Goal: Task Accomplishment & Management: Complete application form

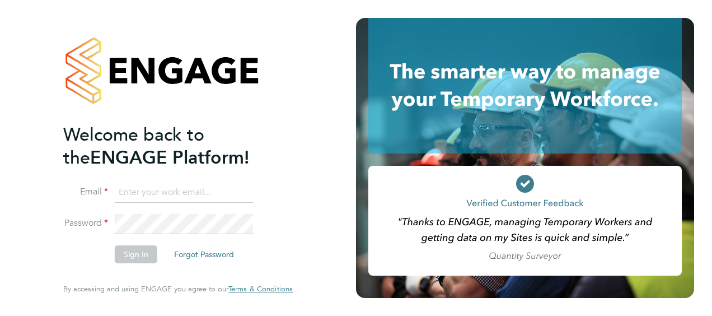
type input "chloe.taquin@thornbaker.co.uk"
click at [147, 244] on li "Password" at bounding box center [172, 229] width 218 height 31
click at [137, 251] on button "Sign In" at bounding box center [136, 254] width 43 height 18
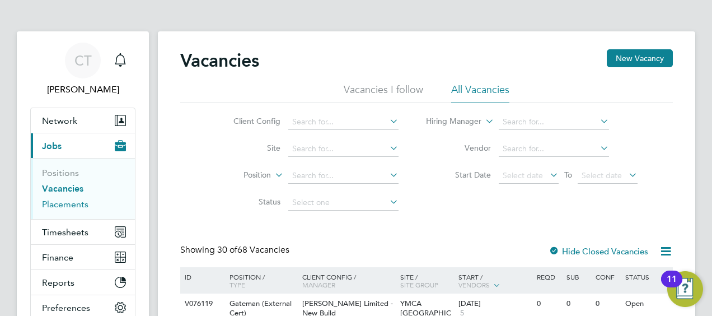
click at [72, 205] on link "Placements" at bounding box center [65, 204] width 46 height 11
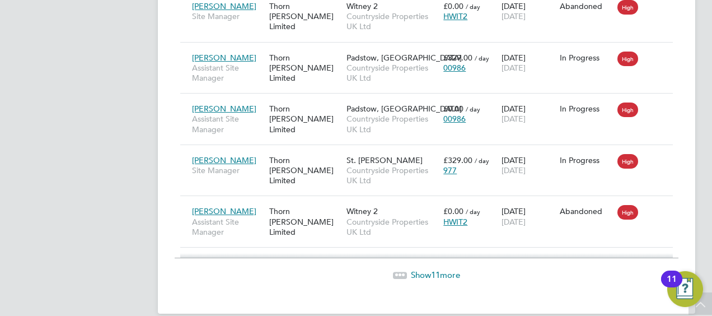
click at [418, 269] on span "Show 11 more" at bounding box center [435, 274] width 49 height 11
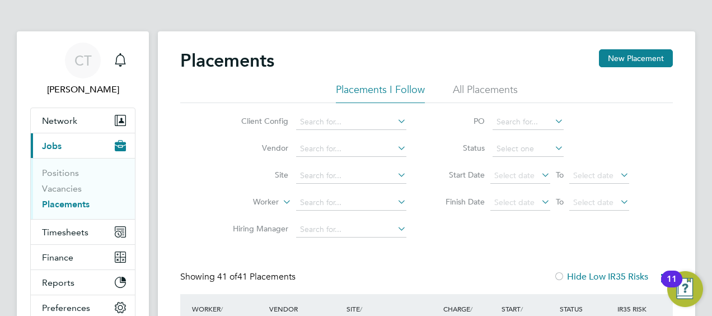
click at [481, 91] on li "All Placements" at bounding box center [485, 93] width 65 height 20
click at [511, 130] on li "PO" at bounding box center [532, 122] width 223 height 27
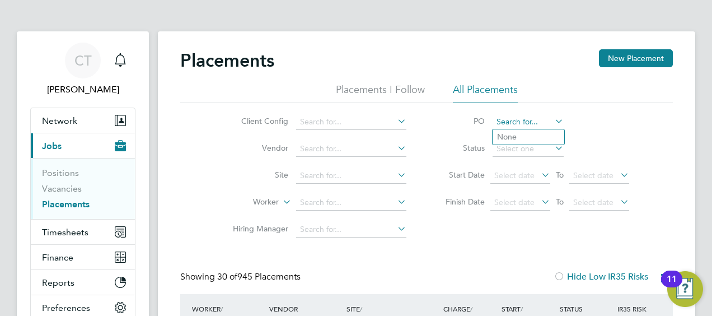
click at [509, 124] on input at bounding box center [528, 122] width 71 height 16
type input "V181450"
click at [69, 177] on link "Positions" at bounding box center [60, 172] width 37 height 11
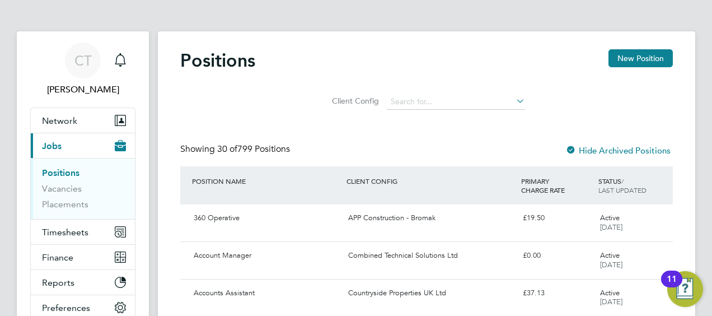
click at [395, 92] on li "Client Config" at bounding box center [427, 101] width 225 height 27
click at [412, 104] on input at bounding box center [456, 102] width 138 height 16
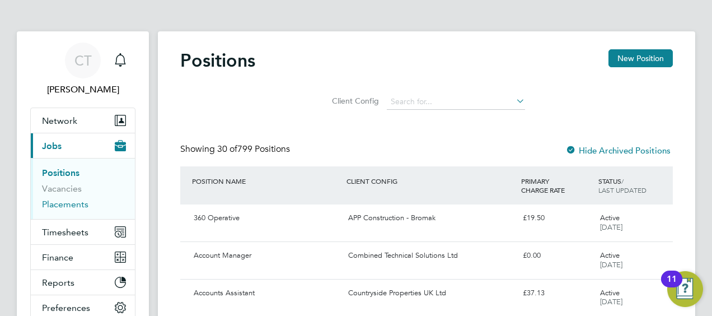
click at [62, 208] on link "Placements" at bounding box center [65, 204] width 46 height 11
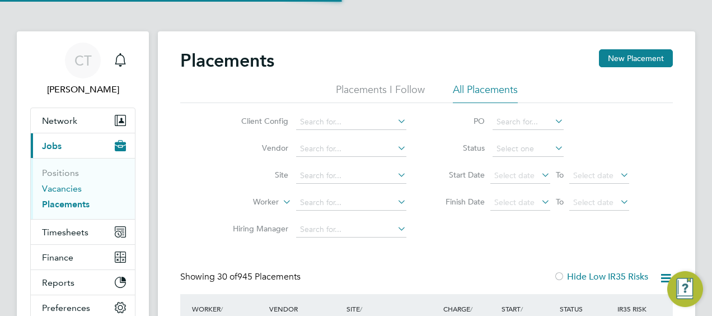
click at [71, 188] on link "Vacancies" at bounding box center [62, 188] width 40 height 11
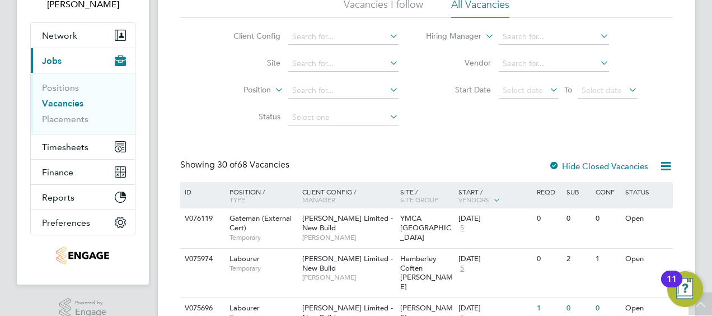
click at [525, 55] on li "Vendor" at bounding box center [532, 63] width 239 height 27
click at [525, 62] on input at bounding box center [554, 64] width 110 height 16
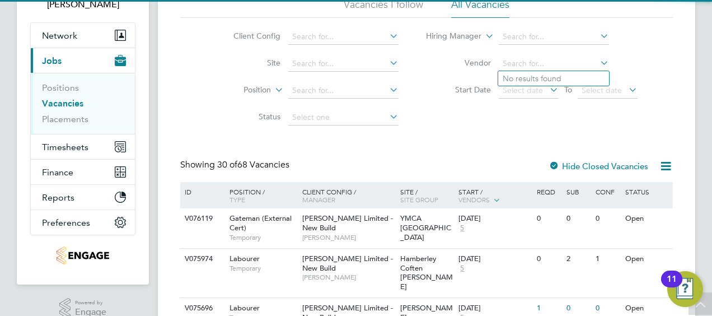
click at [486, 124] on div "Client Config Site Position Status Hiring Manager Vendor Start Date Select date…" at bounding box center [426, 74] width 493 height 113
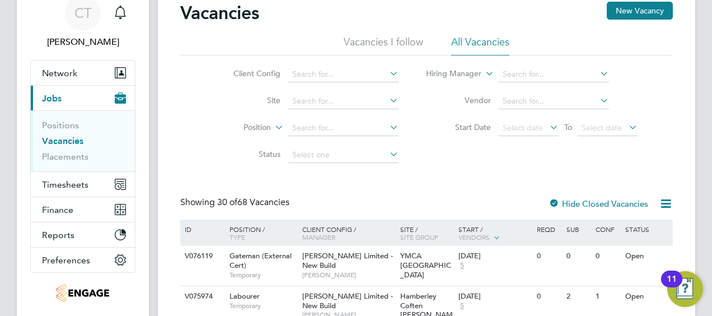
click at [194, 230] on div "ID" at bounding box center [201, 229] width 39 height 19
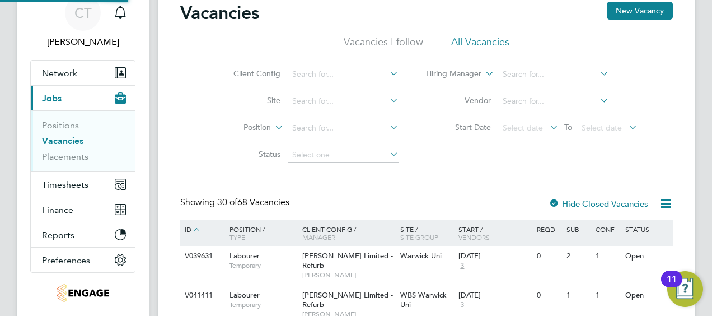
click at [198, 230] on icon at bounding box center [197, 229] width 10 height 10
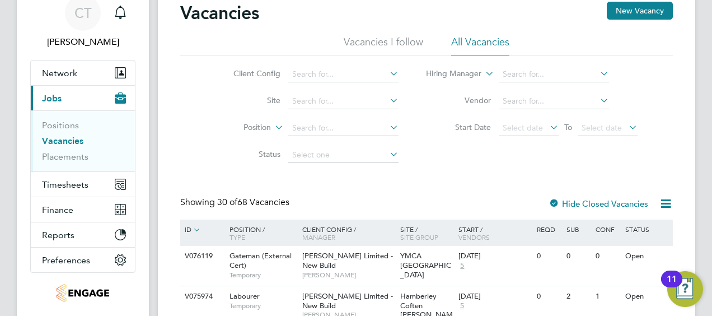
click at [202, 227] on icon at bounding box center [197, 229] width 10 height 10
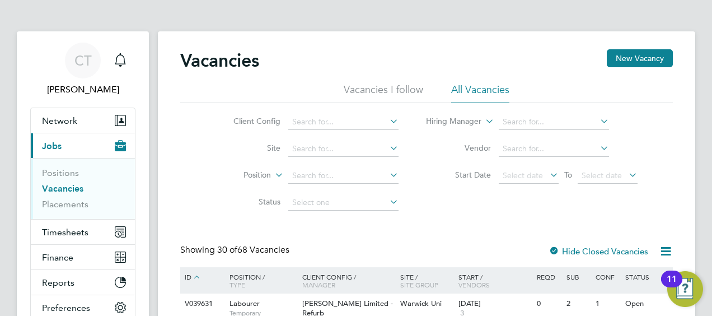
click at [60, 188] on link "Vacancies" at bounding box center [62, 188] width 41 height 11
click at [512, 120] on input at bounding box center [554, 122] width 110 height 16
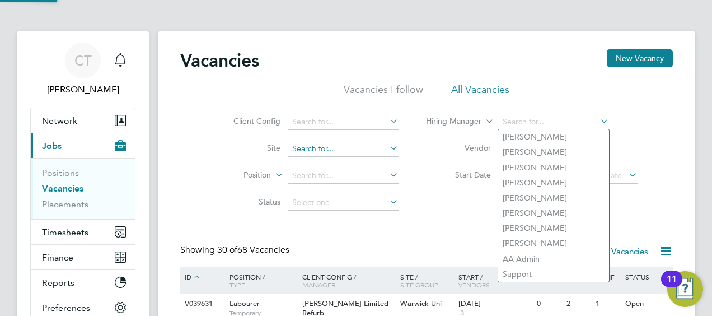
click at [394, 155] on input at bounding box center [343, 149] width 110 height 16
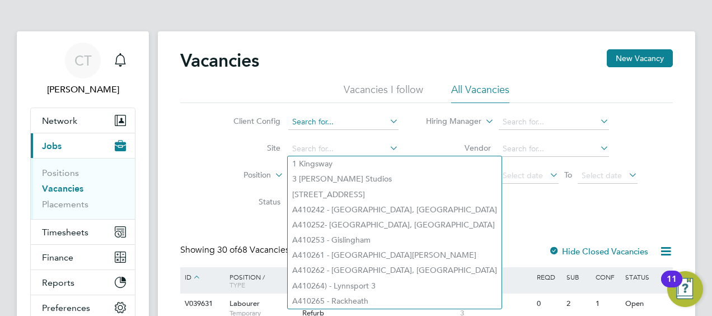
click at [347, 122] on input at bounding box center [343, 122] width 110 height 16
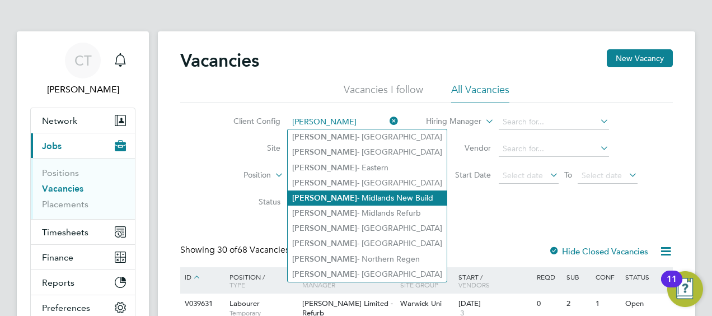
click at [325, 197] on li "Lovell - Midlands New Build" at bounding box center [367, 197] width 159 height 15
type input "[PERSON_NAME] - Midlands New Build"
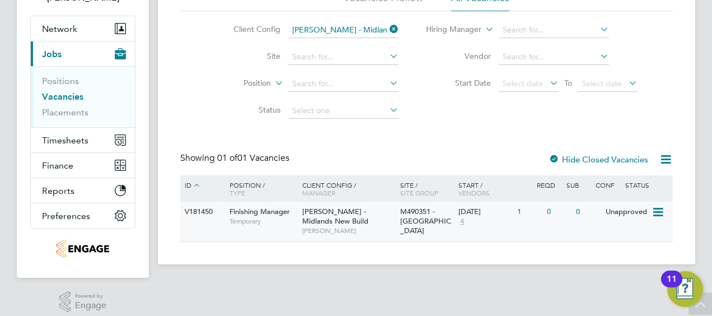
click at [333, 226] on span "[PERSON_NAME]" at bounding box center [348, 230] width 92 height 9
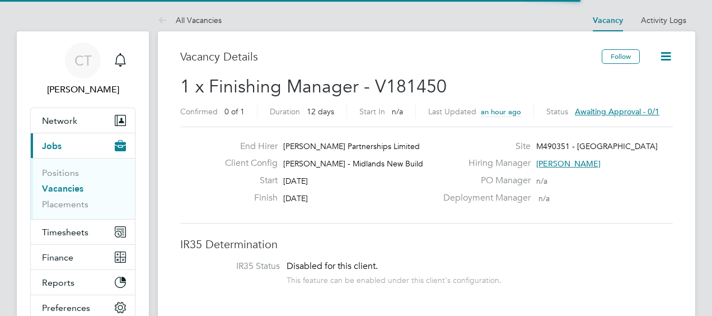
scroll to position [33, 78]
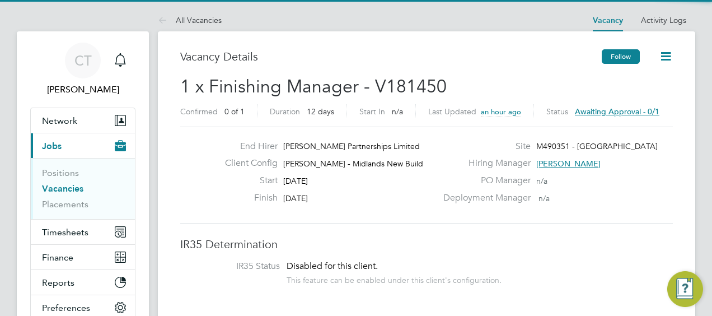
click at [626, 53] on button "Follow" at bounding box center [621, 56] width 38 height 15
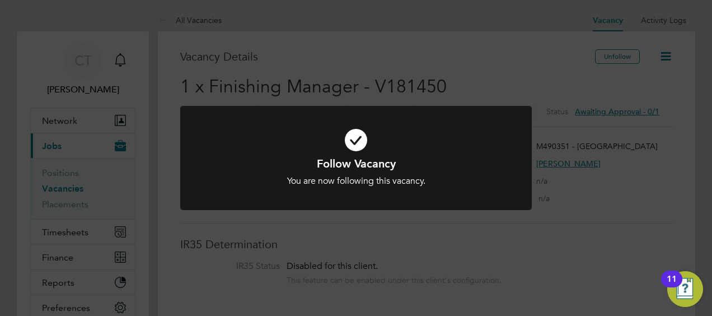
click at [467, 124] on icon at bounding box center [356, 140] width 291 height 44
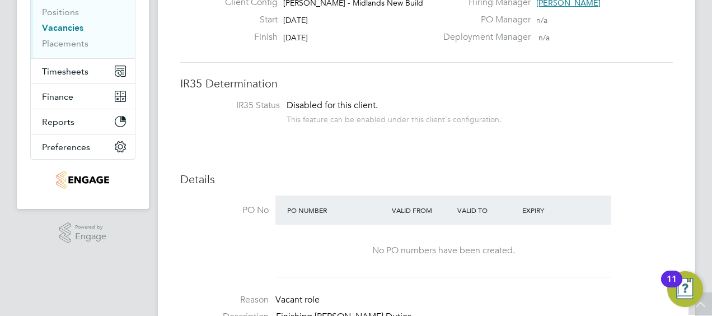
scroll to position [0, 0]
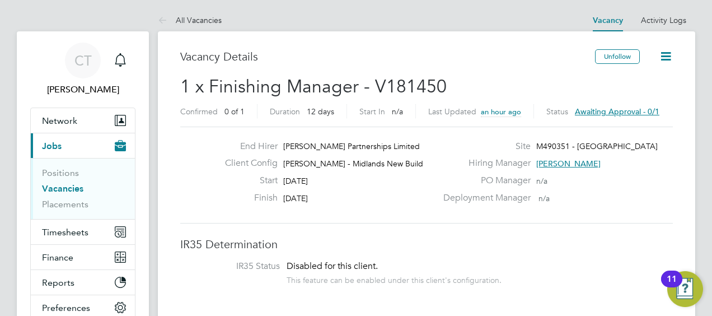
click at [666, 56] on icon at bounding box center [666, 56] width 14 height 14
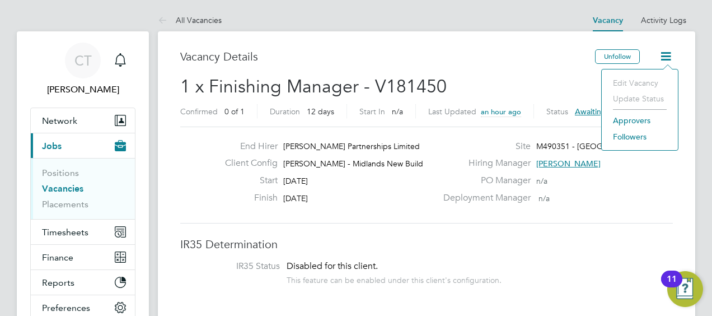
click at [551, 68] on div "Vacancy Details" at bounding box center [387, 62] width 415 height 26
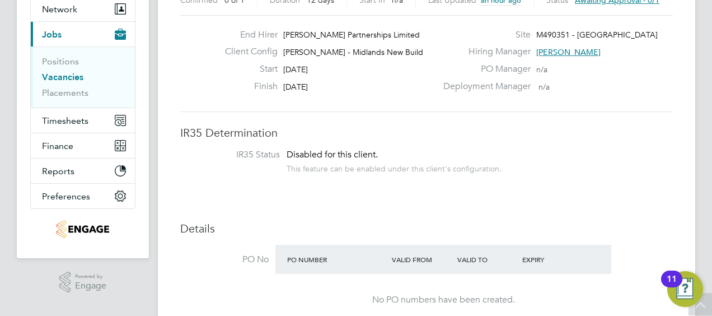
scroll to position [13, 0]
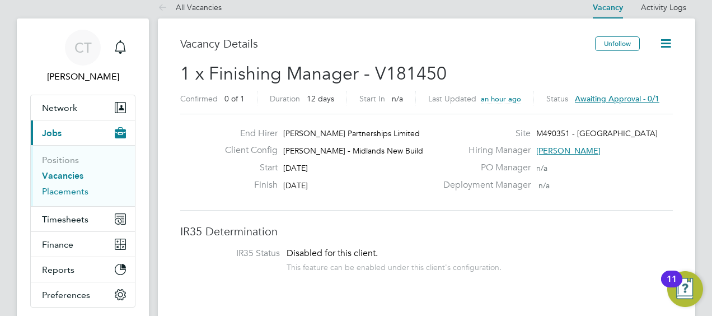
click at [58, 187] on link "Placements" at bounding box center [65, 191] width 46 height 11
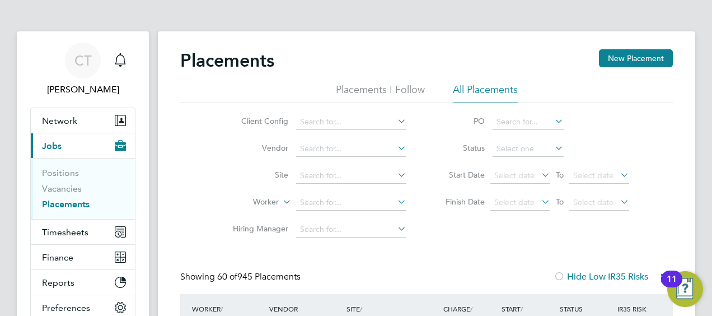
click at [377, 87] on li "Placements I Follow" at bounding box center [380, 93] width 89 height 20
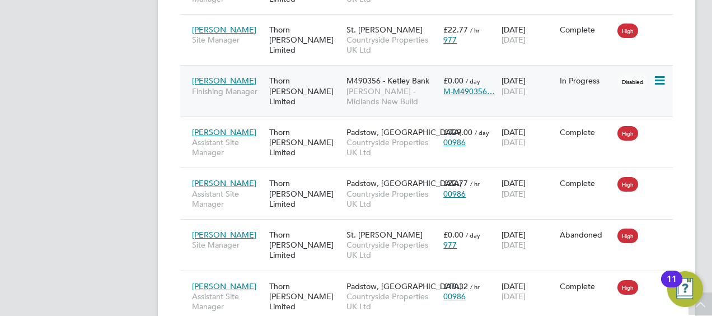
click at [360, 88] on span "[PERSON_NAME] - Midlands New Build" at bounding box center [392, 96] width 91 height 20
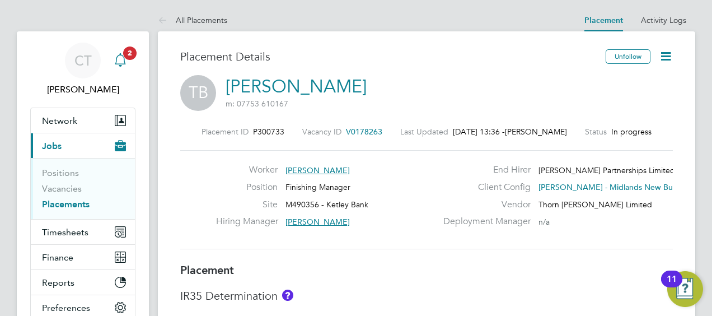
click at [124, 55] on span "2" at bounding box center [129, 52] width 13 height 13
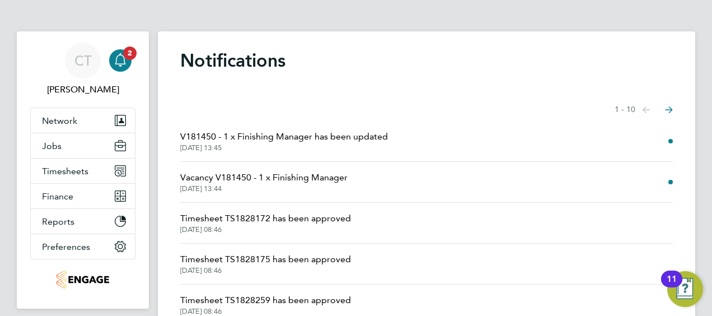
click at [351, 140] on span "V181450 - 1 x Finishing Manager has been updated" at bounding box center [284, 136] width 208 height 13
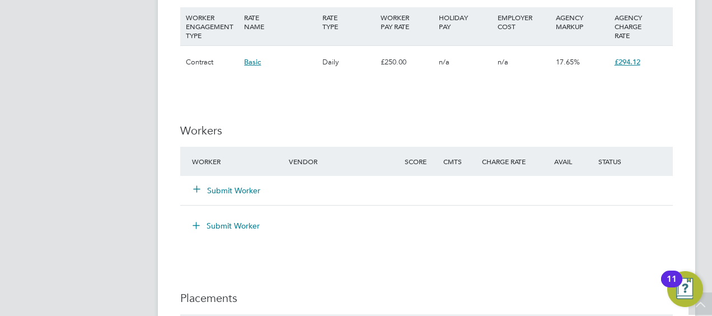
scroll to position [740, 0]
click at [246, 176] on div "Submit Worker" at bounding box center [426, 189] width 493 height 29
click at [250, 187] on button "Submit Worker" at bounding box center [227, 189] width 67 height 11
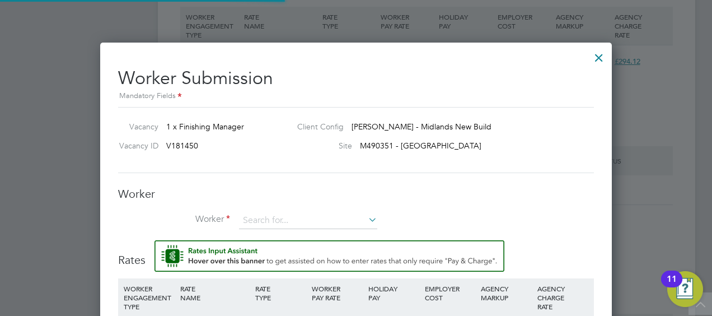
scroll to position [718, 512]
click at [251, 221] on input at bounding box center [308, 220] width 138 height 17
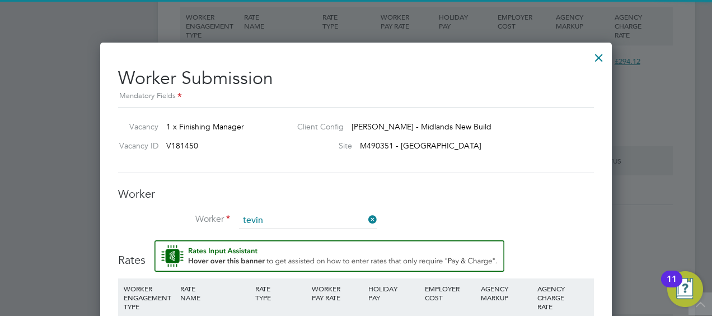
click at [274, 239] on li "Tevin Bolt (379081)" at bounding box center [308, 235] width 139 height 15
type input "Tevin Bolt (379081)"
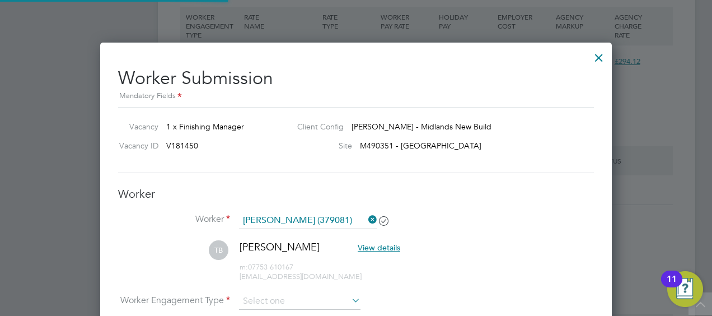
scroll to position [965, 512]
type input "04 Oct 2025"
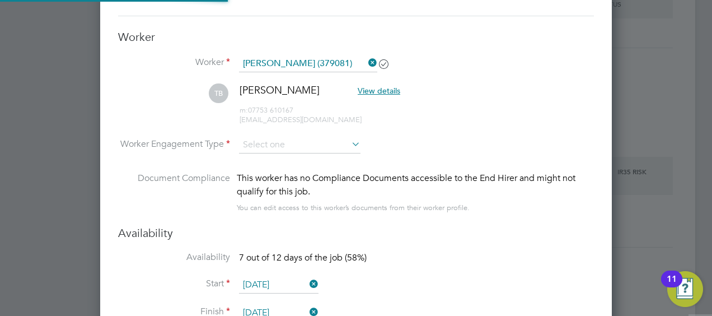
scroll to position [909, 0]
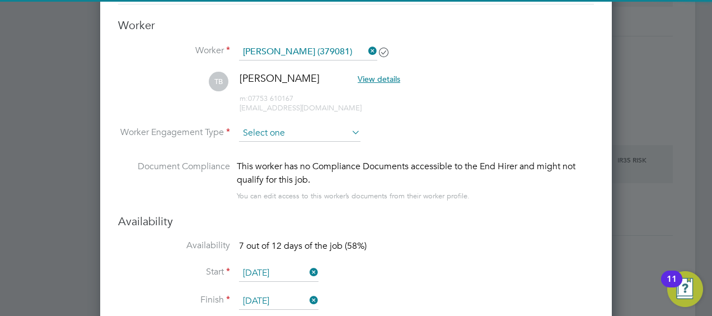
click at [263, 128] on input at bounding box center [300, 133] width 122 height 17
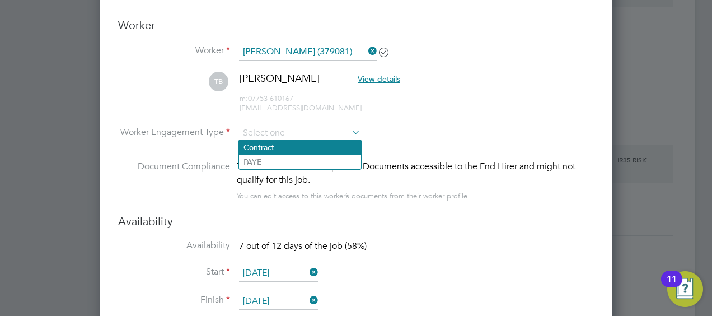
click at [271, 148] on li "Contract" at bounding box center [300, 147] width 122 height 15
type input "Contract"
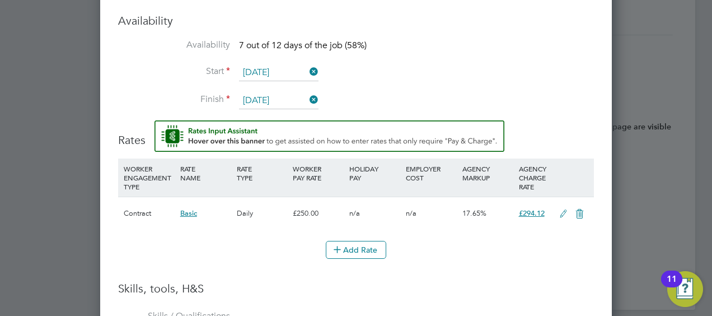
click at [286, 65] on input "04 Oct 2025" at bounding box center [279, 72] width 80 height 17
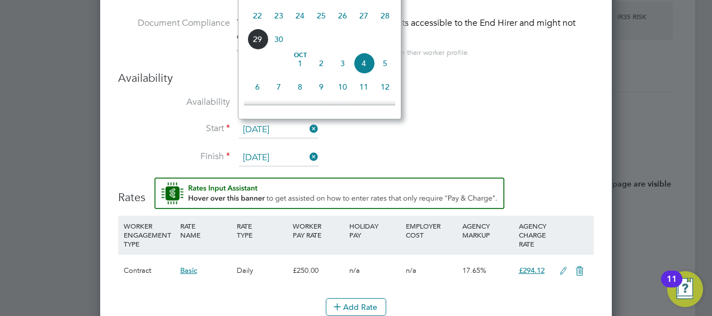
click at [259, 43] on span "29" at bounding box center [257, 39] width 21 height 21
type input "[DATE]"
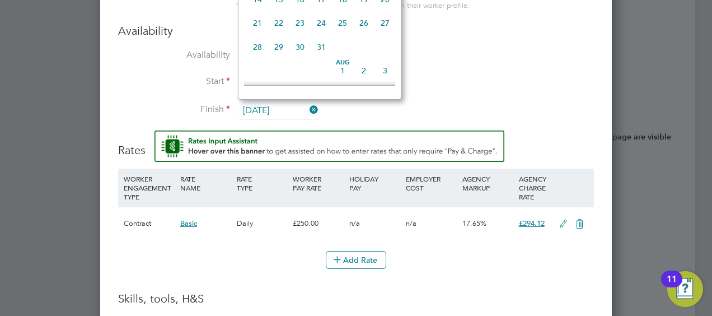
click at [258, 109] on input "10 Oct 2025" at bounding box center [279, 110] width 80 height 17
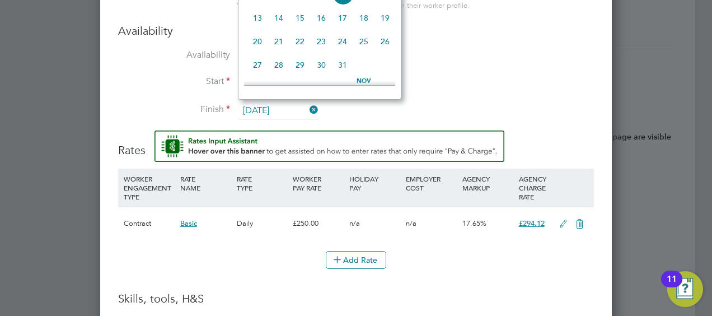
click at [362, 46] on span "25" at bounding box center [363, 41] width 21 height 21
type input "[DATE]"
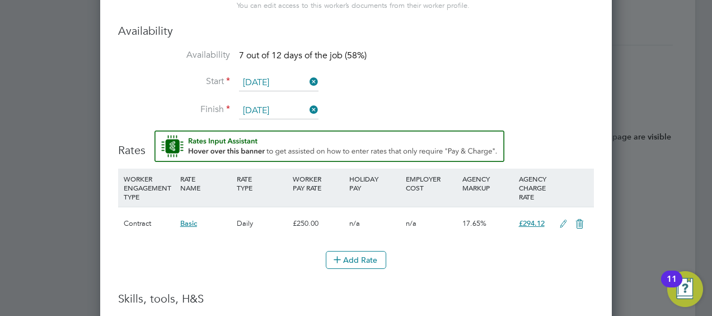
click at [421, 102] on li "Finish 25 Oct 2025" at bounding box center [356, 116] width 476 height 28
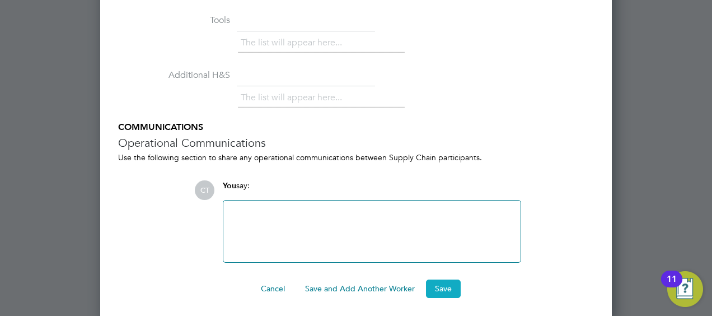
click at [440, 279] on button "Save" at bounding box center [443, 288] width 35 height 18
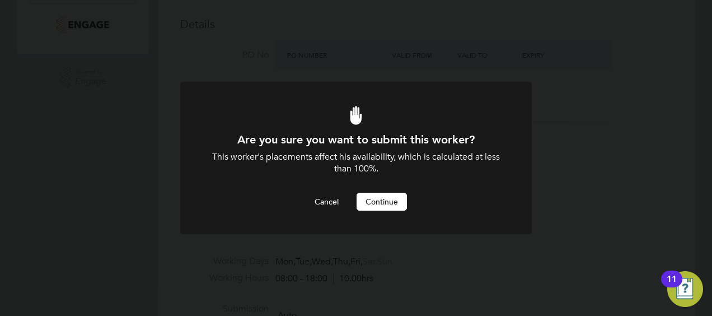
click at [383, 194] on button "Continue" at bounding box center [382, 202] width 50 height 18
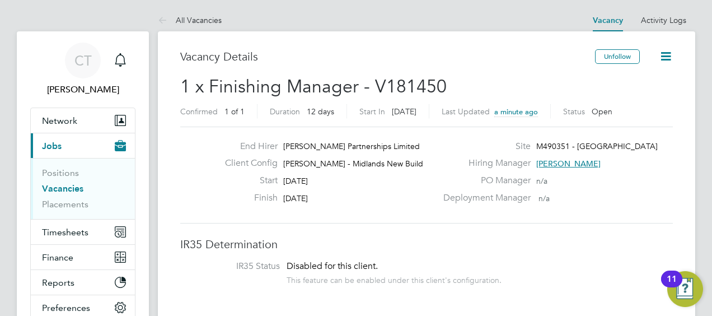
click at [663, 50] on icon at bounding box center [666, 56] width 14 height 14
click at [565, 73] on div "Vacancy Details" at bounding box center [387, 62] width 415 height 26
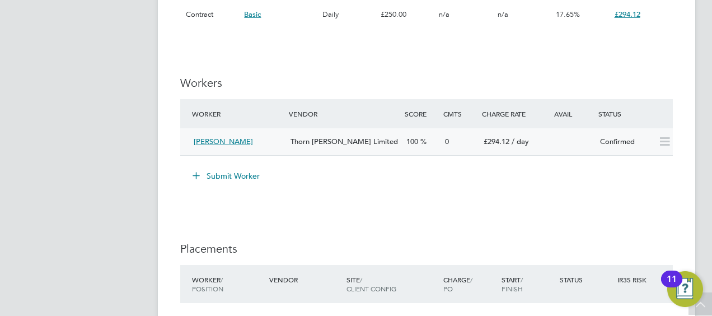
click at [668, 141] on icon at bounding box center [665, 141] width 14 height 9
click at [612, 141] on div "Confirmed" at bounding box center [625, 142] width 58 height 18
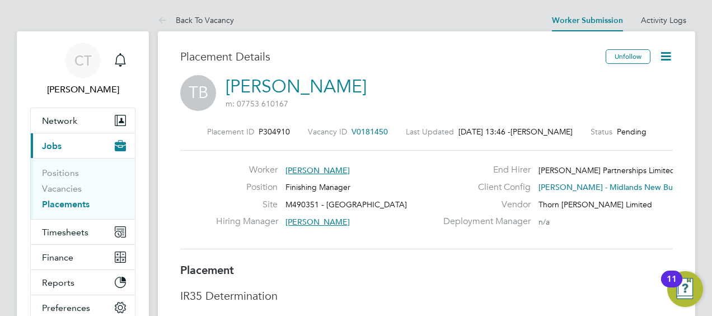
click at [663, 55] on icon at bounding box center [666, 56] width 14 height 14
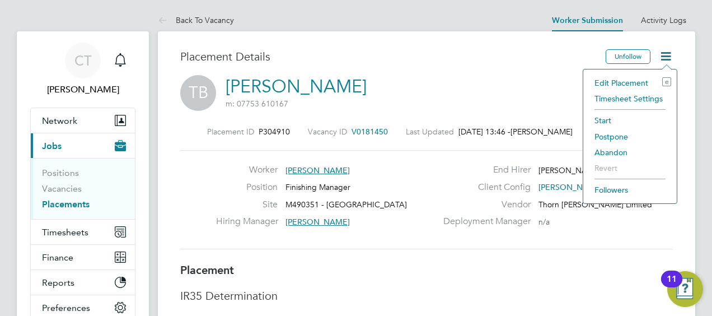
click at [604, 120] on li "Start" at bounding box center [630, 121] width 82 height 16
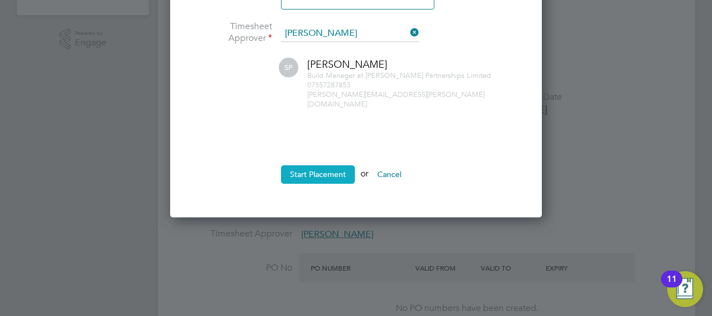
click at [325, 166] on button "Start Placement" at bounding box center [318, 174] width 74 height 18
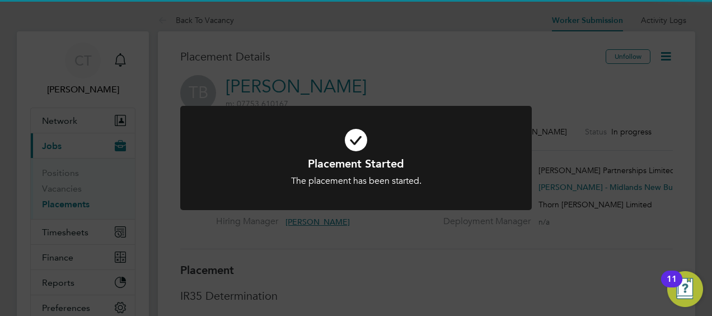
click at [425, 138] on icon at bounding box center [356, 140] width 291 height 44
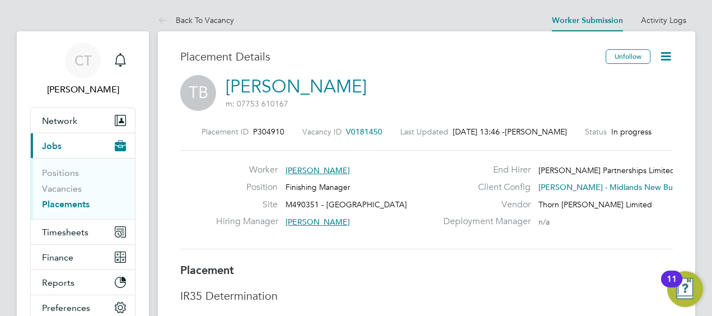
click at [663, 57] on icon at bounding box center [666, 56] width 14 height 14
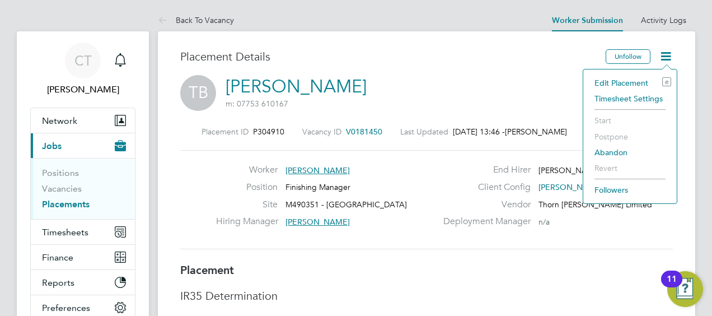
click at [616, 100] on li "Timesheet Settings" at bounding box center [630, 99] width 82 height 16
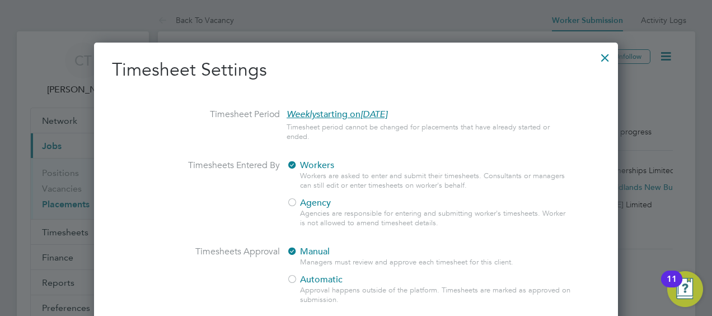
click at [295, 206] on div at bounding box center [292, 203] width 11 height 11
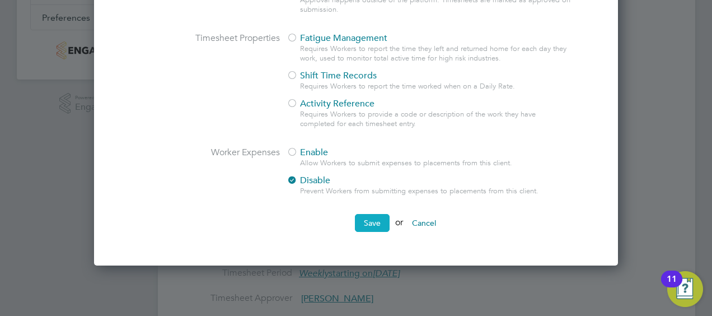
click at [365, 229] on button "Save" at bounding box center [372, 223] width 35 height 18
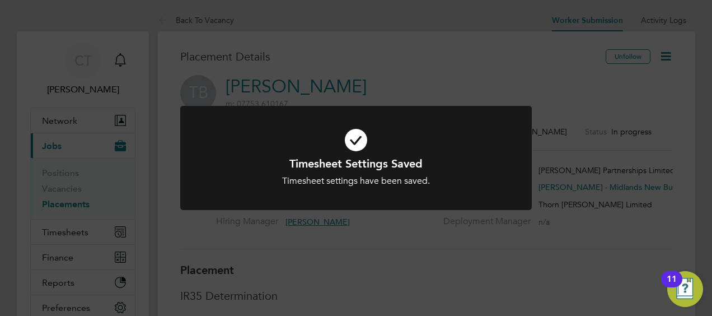
click at [557, 108] on div "Timesheet Settings Saved Timesheet settings have been saved. Cancel Okay" at bounding box center [356, 158] width 712 height 316
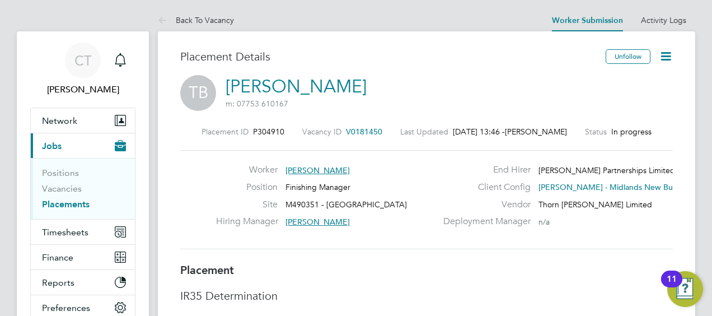
click at [673, 57] on icon at bounding box center [666, 56] width 14 height 14
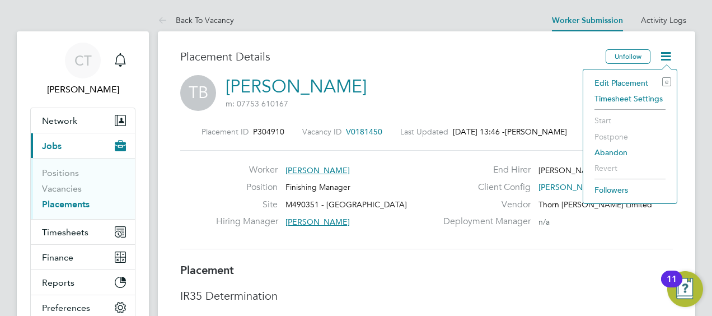
click at [624, 96] on li "Timesheet Settings" at bounding box center [630, 99] width 82 height 16
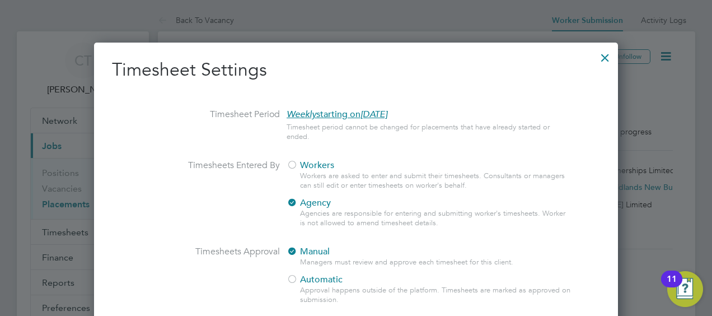
click at [598, 48] on div at bounding box center [605, 55] width 20 height 20
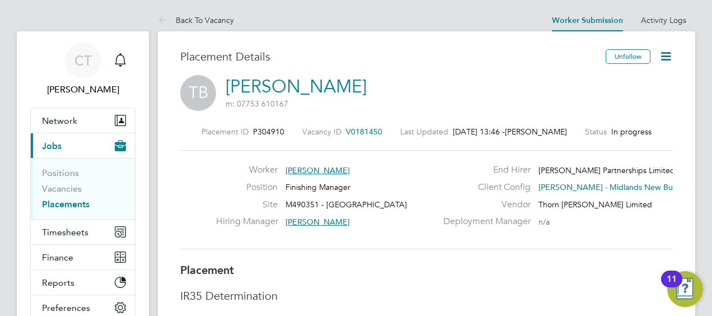
click at [665, 50] on icon at bounding box center [666, 56] width 14 height 14
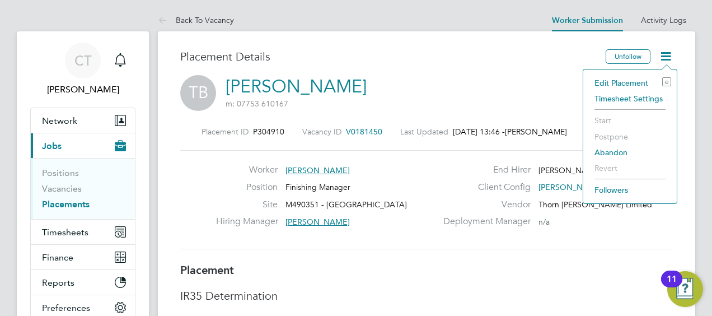
click at [605, 82] on li "Edit Placement e" at bounding box center [630, 83] width 82 height 16
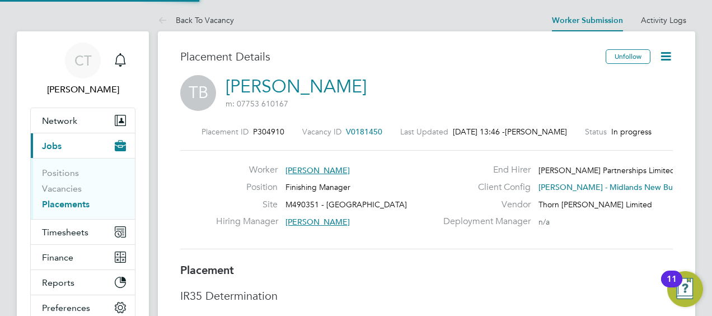
type input "[PERSON_NAME]"
type input "[DATE]"
type input "08:00"
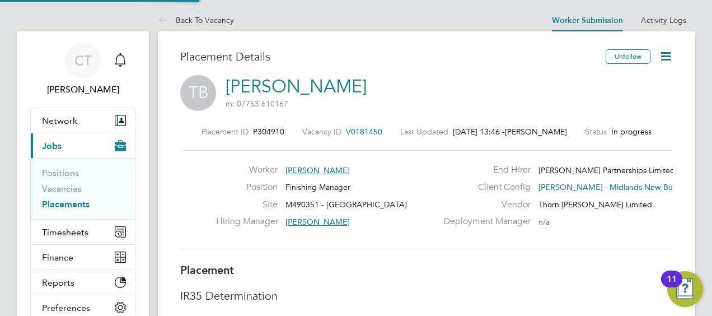
type input "18:00"
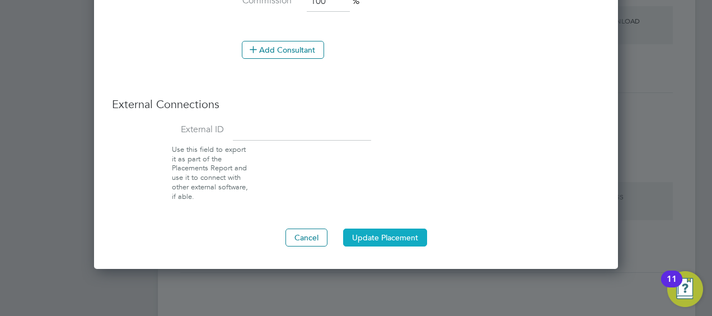
click at [379, 234] on button "Update Placement" at bounding box center [385, 238] width 84 height 18
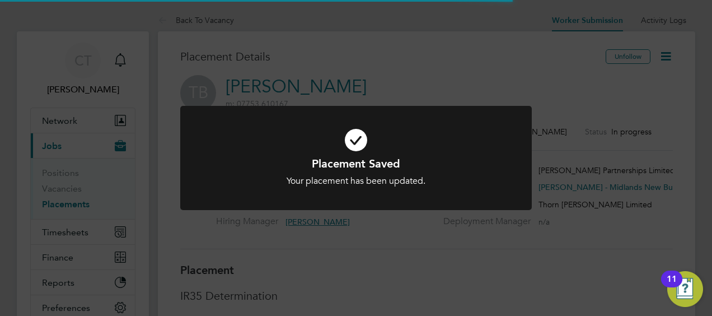
click at [453, 113] on div at bounding box center [356, 158] width 352 height 105
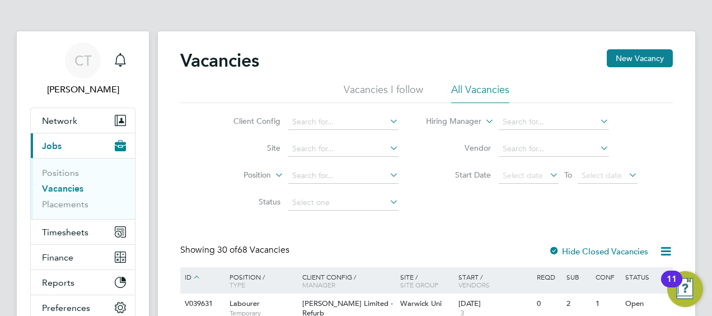
click at [67, 209] on ul "Positions Vacancies Placements" at bounding box center [83, 188] width 104 height 61
click at [54, 203] on link "Placements" at bounding box center [65, 204] width 46 height 11
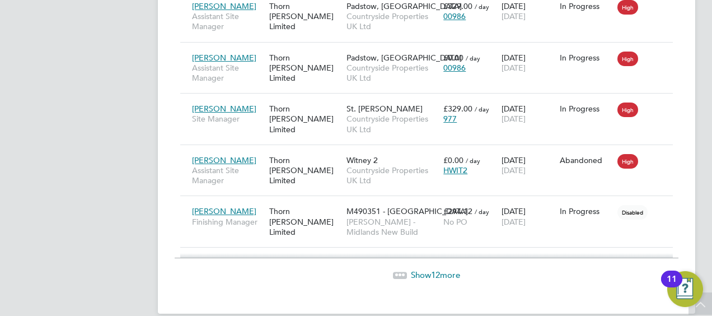
click at [419, 269] on span "Show 12 more" at bounding box center [435, 274] width 49 height 11
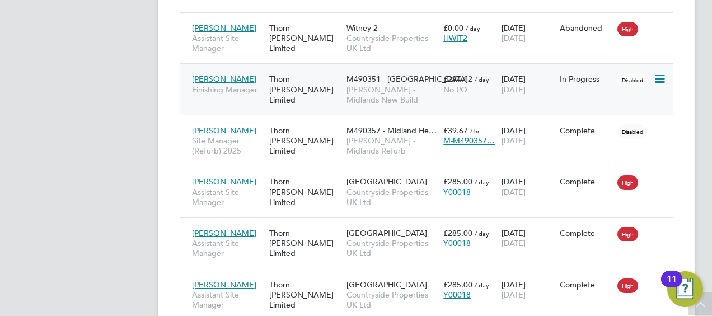
click at [416, 85] on span "[PERSON_NAME] - Midlands New Build" at bounding box center [392, 95] width 91 height 20
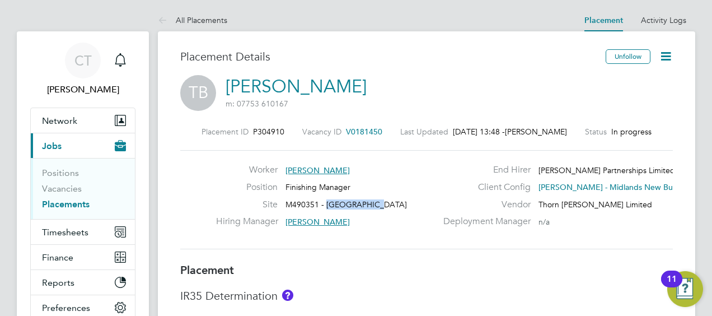
drag, startPoint x: 372, startPoint y: 203, endPoint x: 327, endPoint y: 205, distance: 45.4
click at [327, 205] on div "Site M490351 - [GEOGRAPHIC_DATA]" at bounding box center [326, 207] width 221 height 17
copy span "[GEOGRAPHIC_DATA]"
click at [371, 198] on div "Position Finishing Manager" at bounding box center [326, 189] width 221 height 17
drag, startPoint x: 286, startPoint y: 206, endPoint x: 366, endPoint y: 201, distance: 79.7
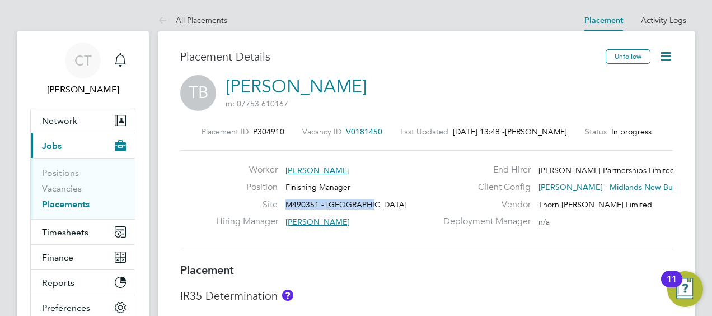
click at [366, 201] on span "M490351 - [GEOGRAPHIC_DATA]" at bounding box center [347, 204] width 122 height 10
click at [367, 202] on span "M490351 - [GEOGRAPHIC_DATA]" at bounding box center [347, 204] width 122 height 10
click at [286, 197] on div "Position Finishing Manager" at bounding box center [326, 189] width 221 height 17
drag, startPoint x: 287, startPoint y: 201, endPoint x: 374, endPoint y: 198, distance: 87.4
click at [374, 199] on div "Site M490351 - [GEOGRAPHIC_DATA]" at bounding box center [326, 207] width 221 height 17
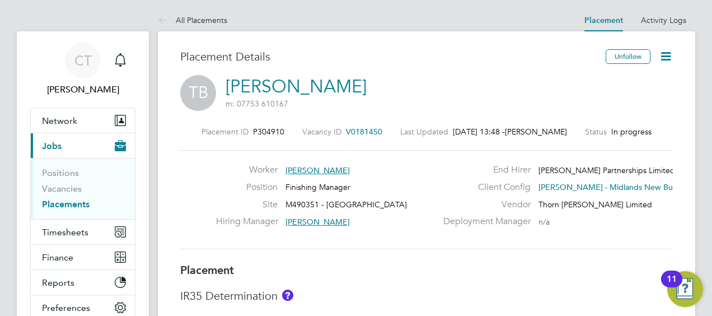
drag, startPoint x: 374, startPoint y: 198, endPoint x: 380, endPoint y: 204, distance: 8.3
click at [380, 204] on div "Site M490351 - [GEOGRAPHIC_DATA]" at bounding box center [326, 207] width 221 height 17
